Goal: Feedback & Contribution: Submit feedback/report problem

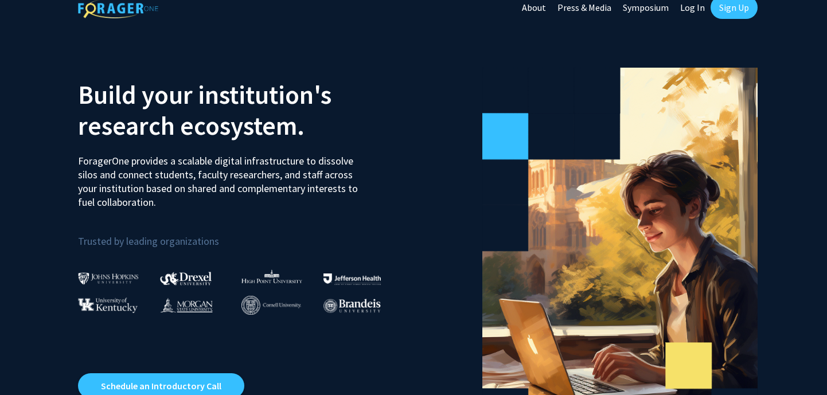
scroll to position [105, 0]
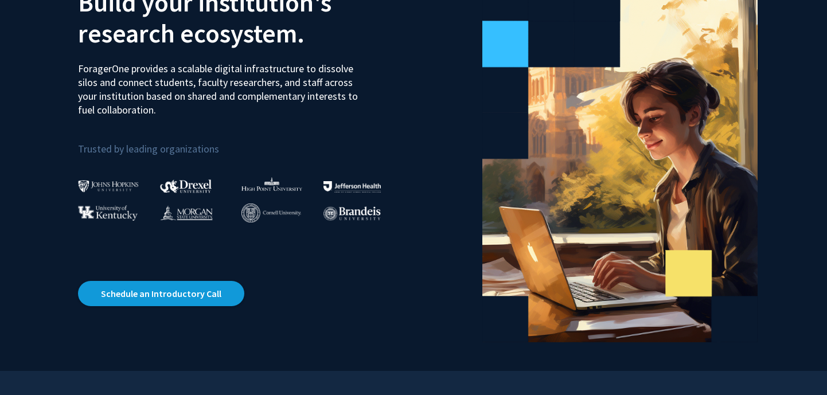
click at [146, 298] on link "Schedule an Introductory Call" at bounding box center [161, 293] width 166 height 25
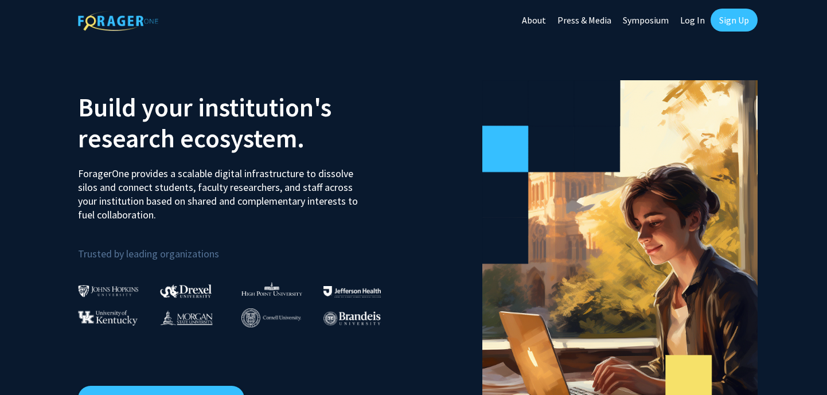
scroll to position [0, 0]
click at [689, 21] on link "Log In" at bounding box center [692, 20] width 36 height 40
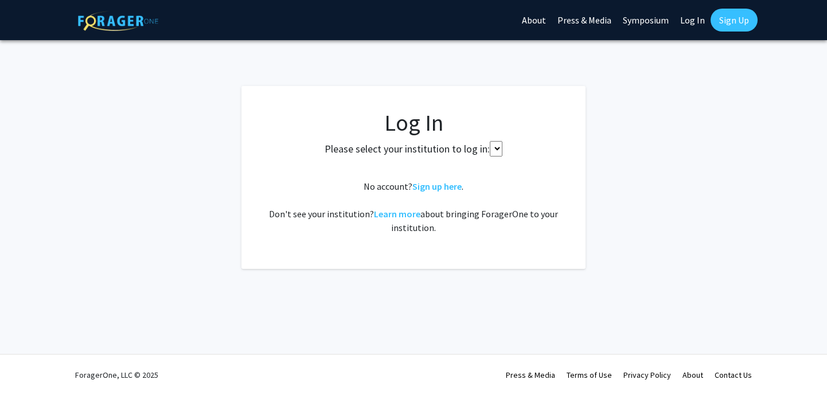
select select
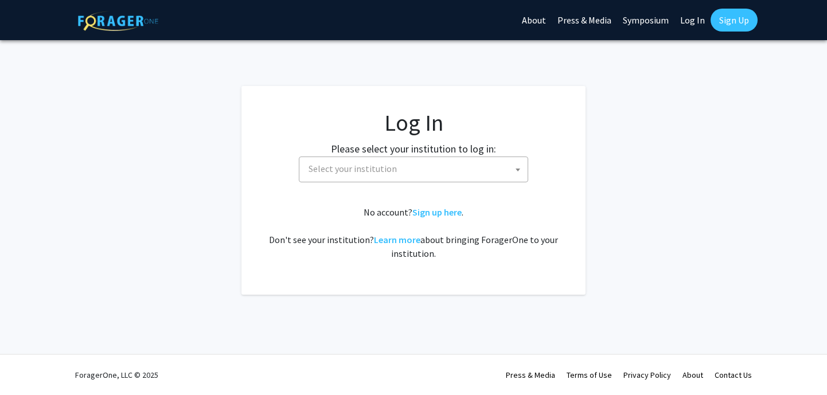
click at [728, 26] on link "Sign Up" at bounding box center [734, 20] width 47 height 23
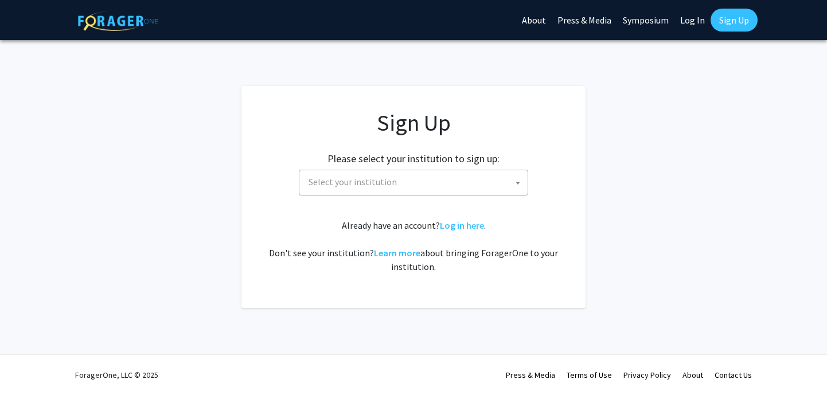
click at [452, 174] on span "Select your institution" at bounding box center [416, 182] width 224 height 24
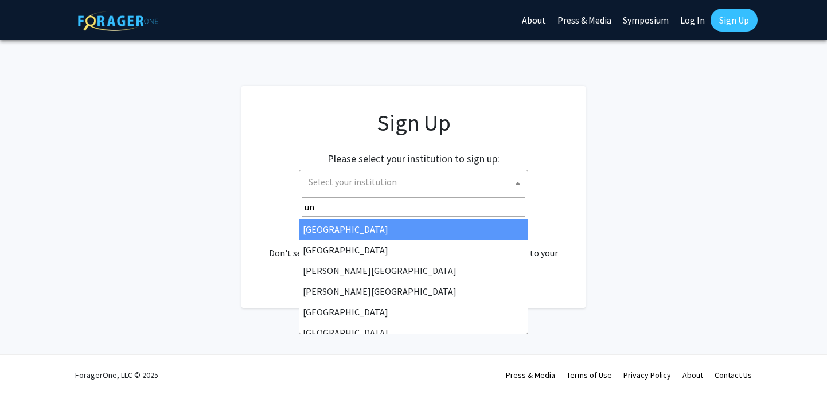
type input "u"
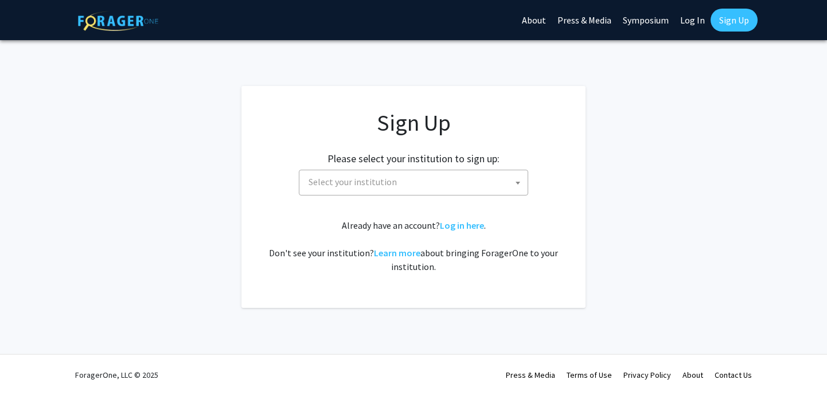
click at [173, 165] on app-signup "Sign Up Please select your institution to sign up: [GEOGRAPHIC_DATA] [GEOGRAPHI…" at bounding box center [413, 197] width 827 height 222
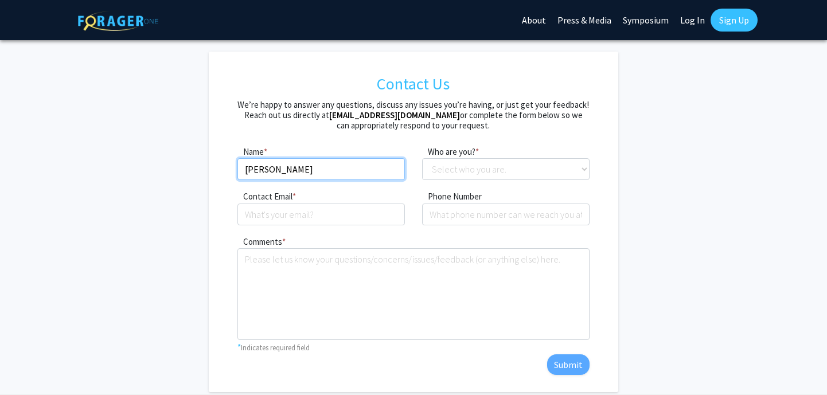
type input "[PERSON_NAME]"
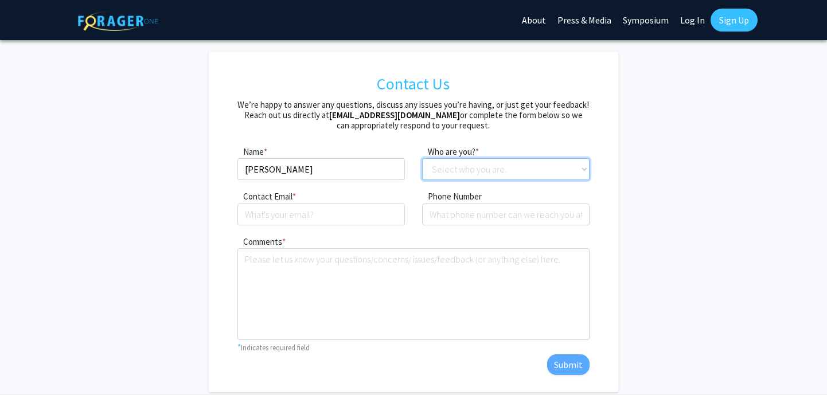
select select "other"
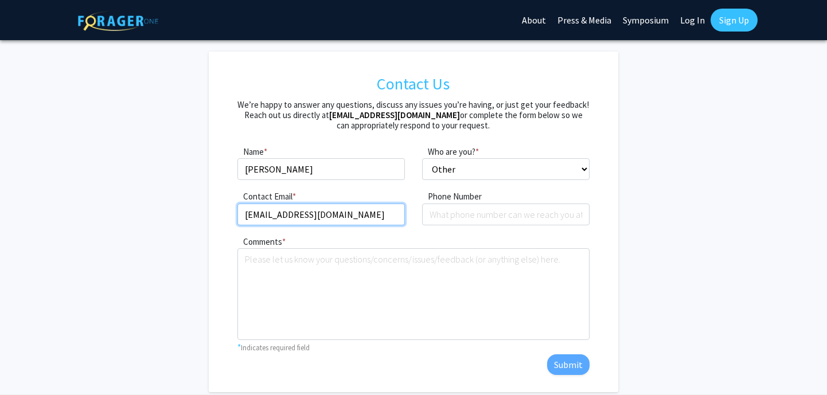
type input "[EMAIL_ADDRESS][DOMAIN_NAME]"
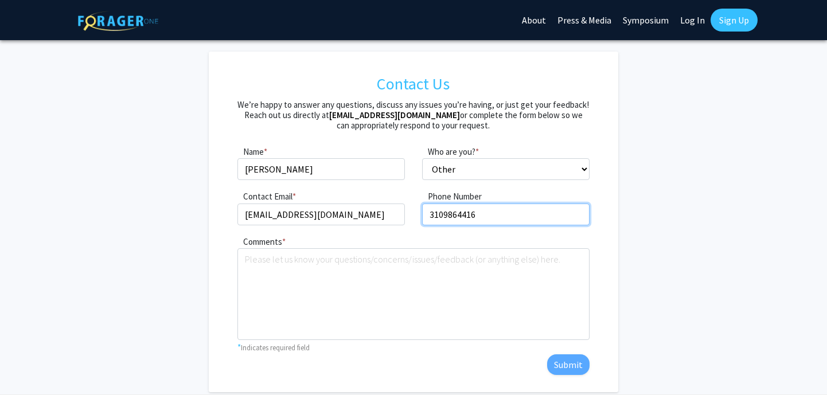
type input "3109864416"
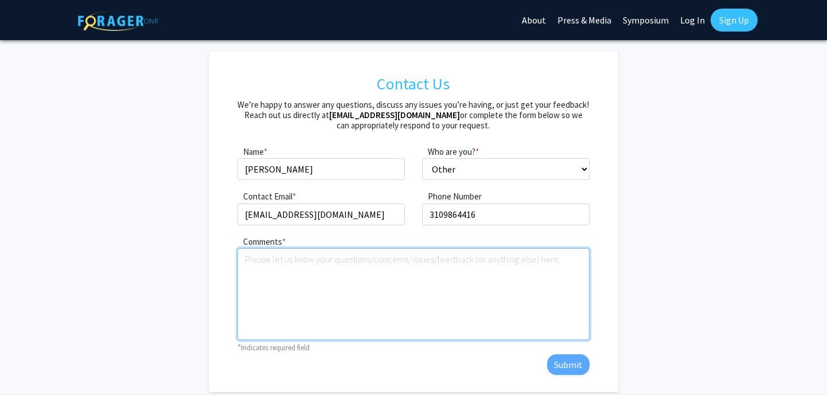
click at [364, 267] on textarea "Comments" at bounding box center [413, 294] width 352 height 92
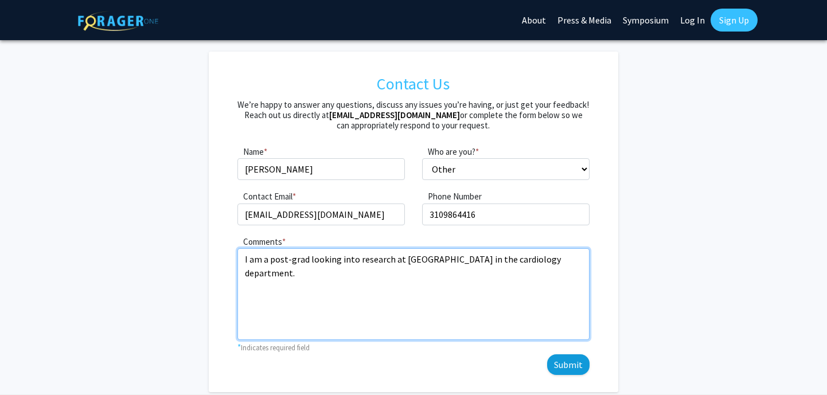
type textarea "I am a post-grad looking into research at UCLA in the cardiology department."
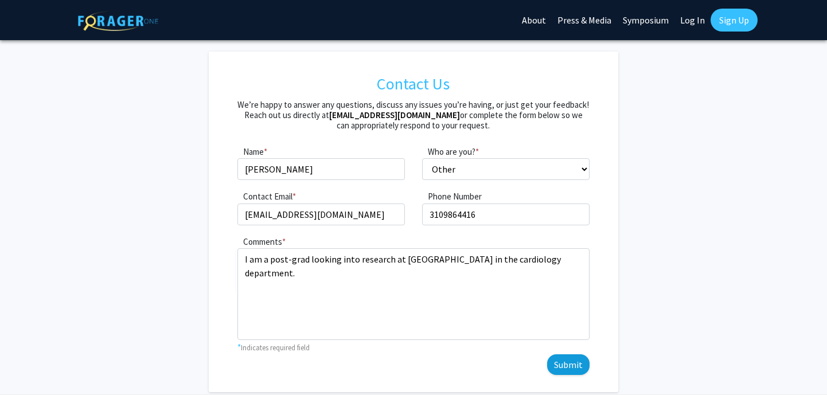
click at [556, 354] on button "Submit" at bounding box center [568, 364] width 42 height 21
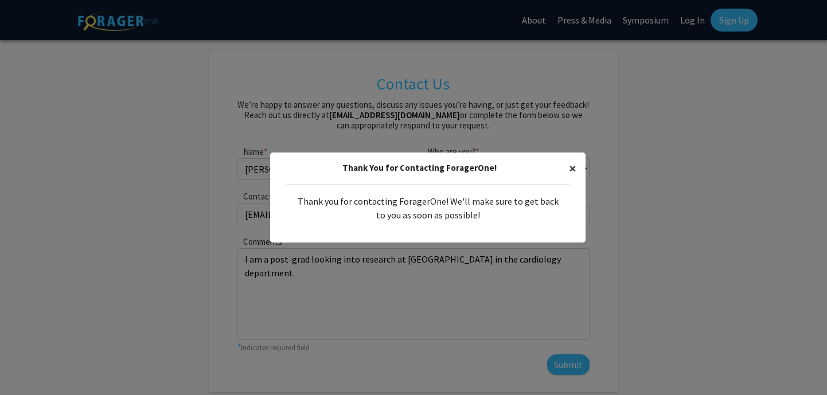
click at [572, 165] on span "×" at bounding box center [572, 168] width 7 height 18
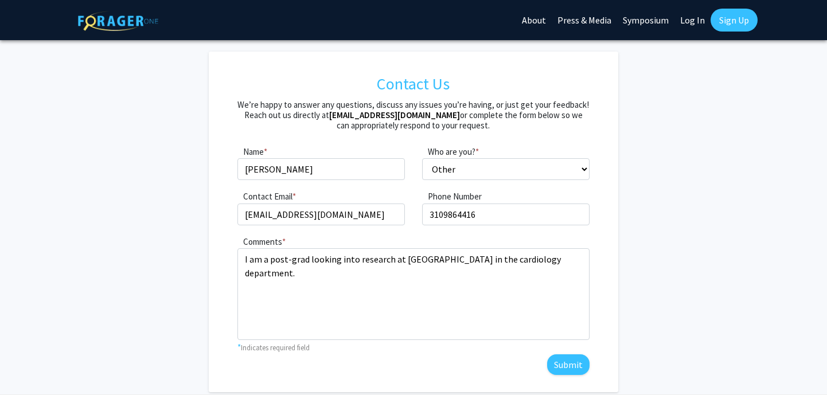
click at [89, 17] on img at bounding box center [118, 21] width 80 height 20
